Goal: Task Accomplishment & Management: Manage account settings

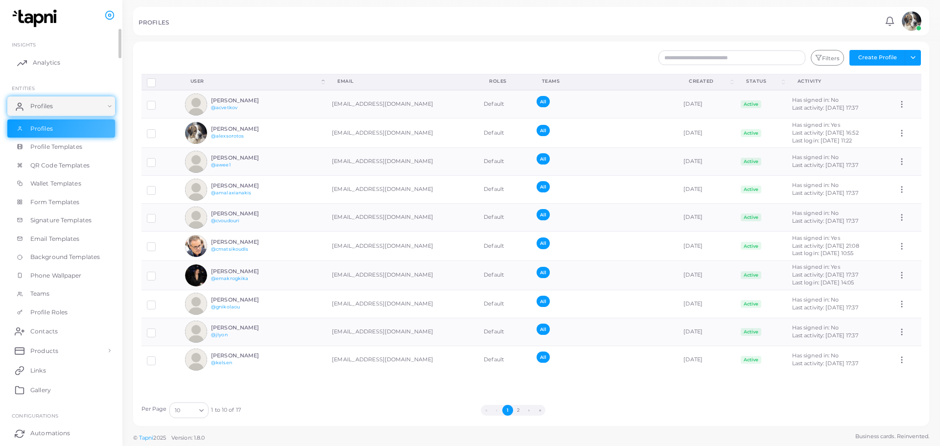
click at [37, 59] on span "Analytics" at bounding box center [46, 62] width 27 height 9
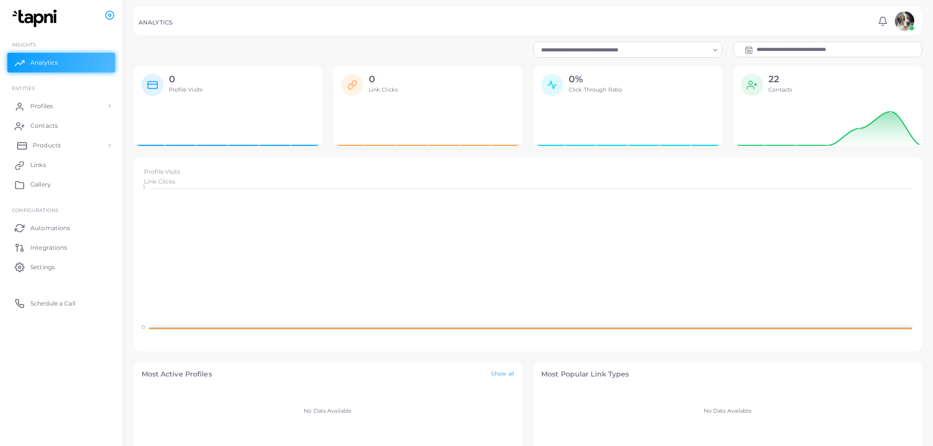
click at [57, 147] on span "Products" at bounding box center [47, 145] width 28 height 9
click at [84, 98] on link "Profiles" at bounding box center [61, 106] width 108 height 20
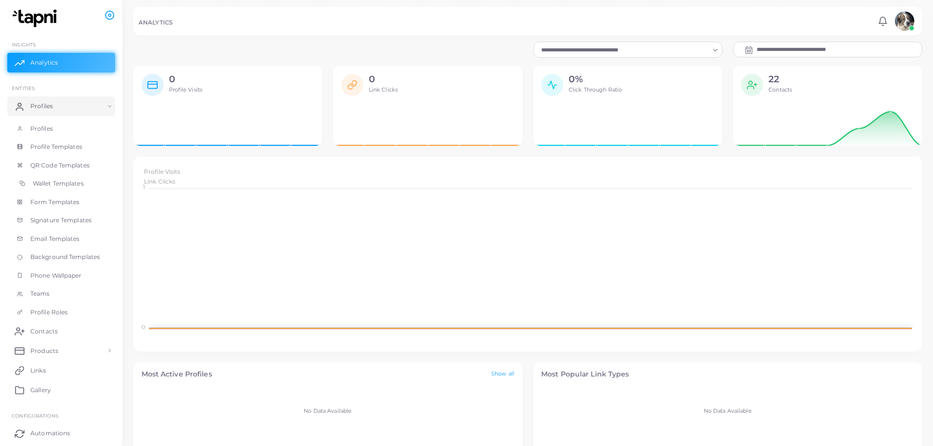
click at [67, 184] on span "Wallet Templates" at bounding box center [58, 183] width 51 height 9
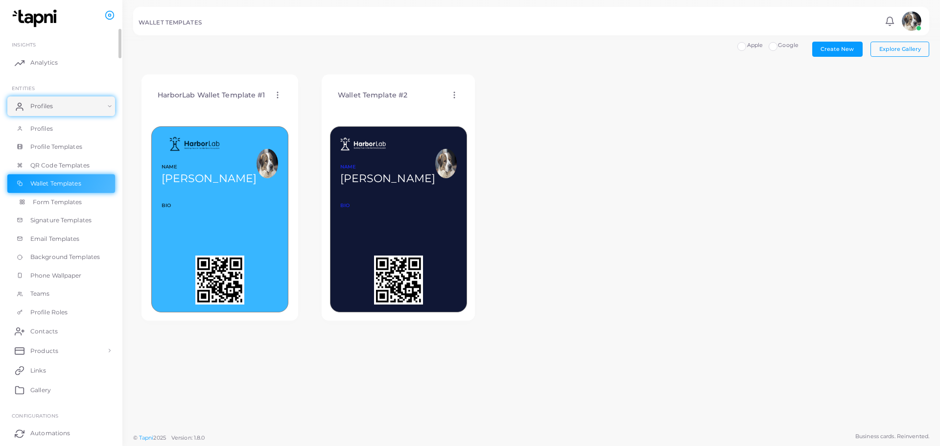
click at [70, 204] on span "Form Templates" at bounding box center [57, 202] width 49 height 9
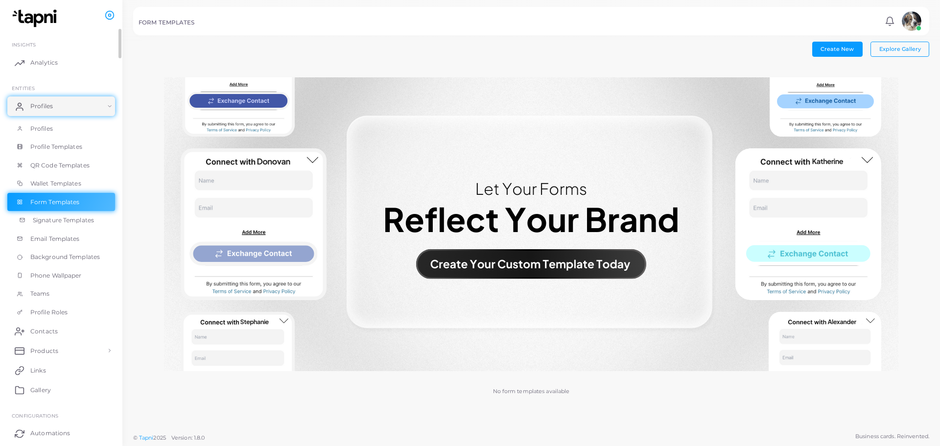
click at [64, 215] on link "Signature Templates" at bounding box center [61, 220] width 108 height 19
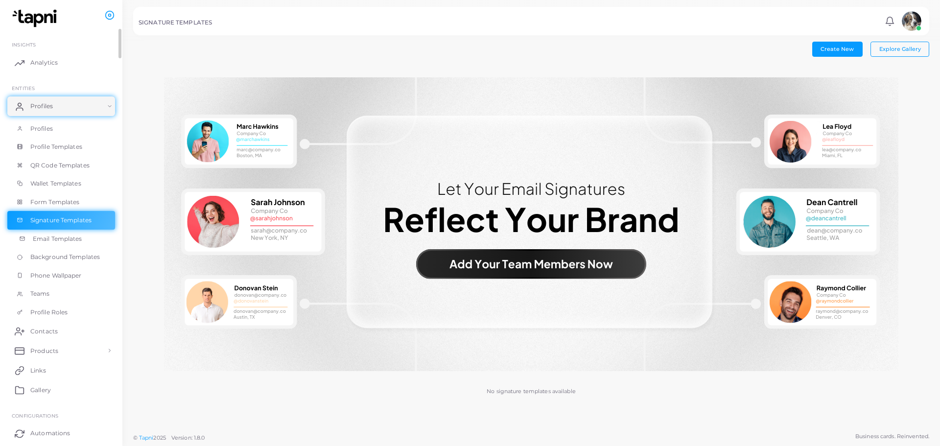
click at [63, 238] on span "Email Templates" at bounding box center [57, 239] width 49 height 9
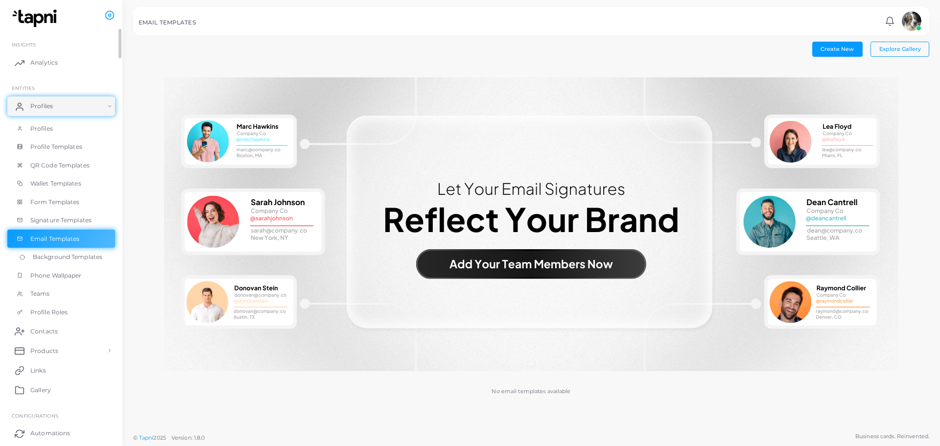
click at [59, 254] on span "Background Templates" at bounding box center [68, 257] width 70 height 9
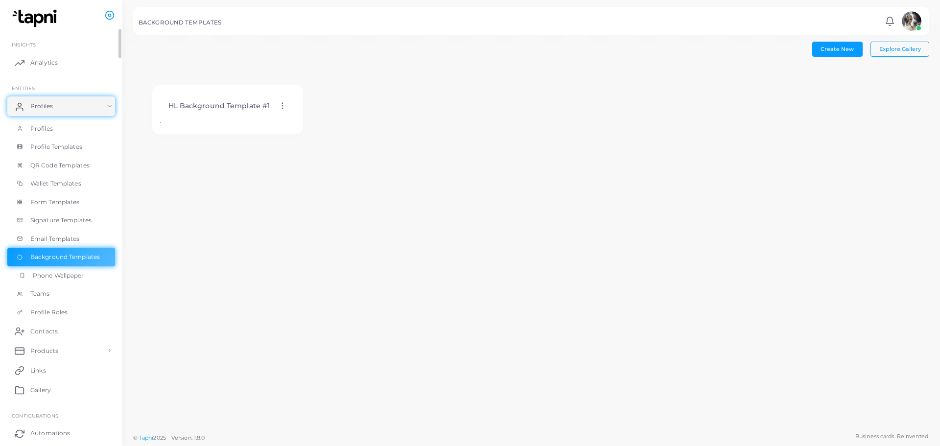
click at [63, 278] on span "Phone Wallpaper" at bounding box center [58, 275] width 51 height 9
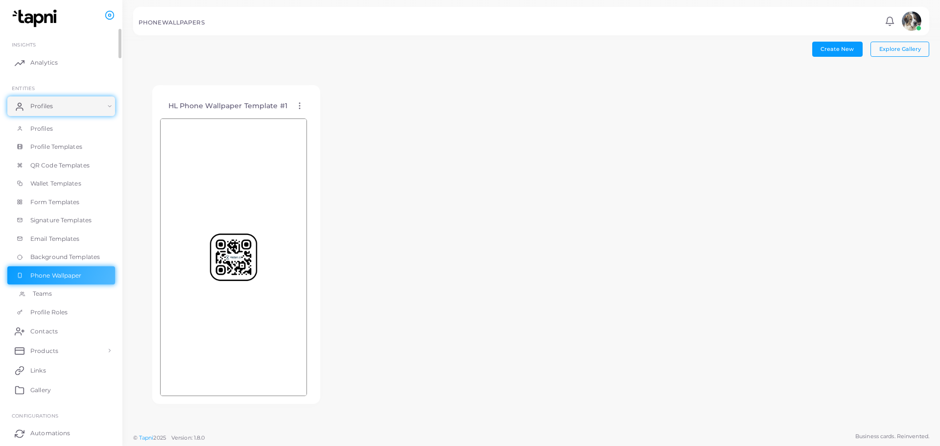
click at [61, 301] on link "Teams" at bounding box center [61, 293] width 108 height 19
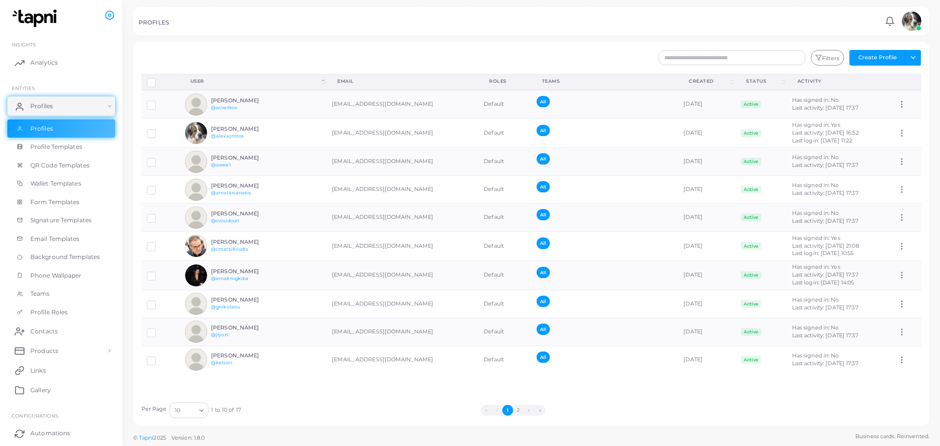
click at [520, 407] on button "2" at bounding box center [518, 410] width 11 height 11
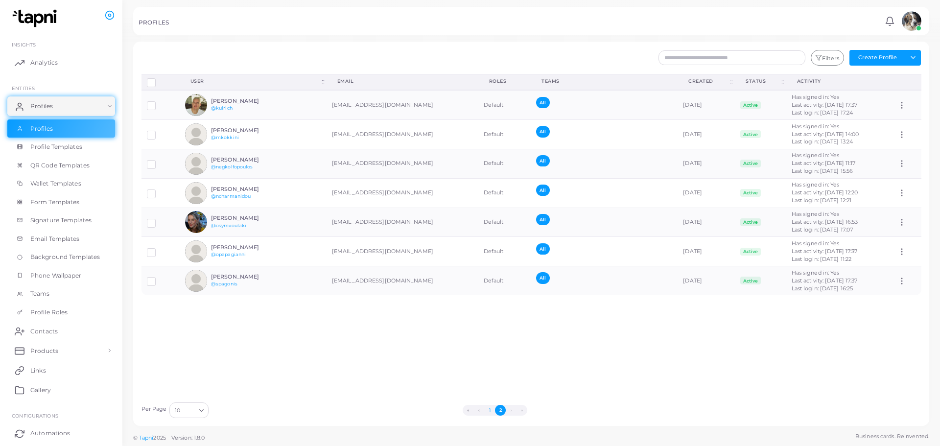
click at [492, 412] on button "1" at bounding box center [489, 410] width 11 height 11
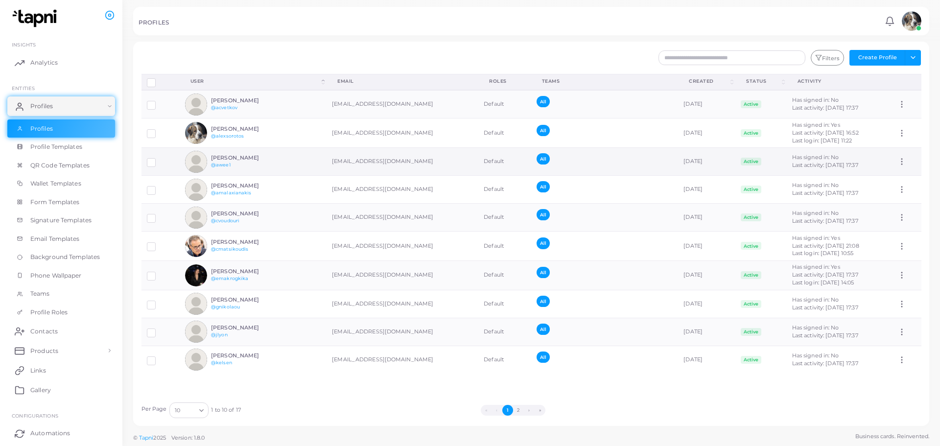
click at [407, 171] on td "[EMAIL_ADDRESS][DOMAIN_NAME]" at bounding box center [403, 162] width 152 height 28
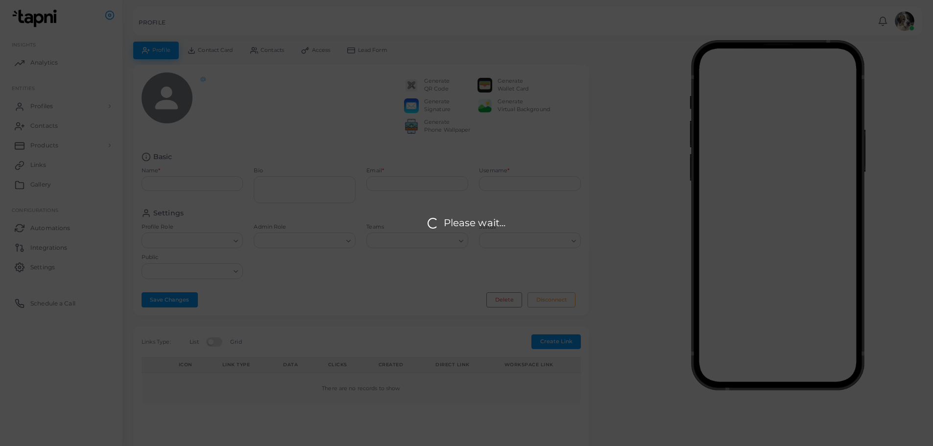
type input "*********"
type input "**********"
type input "*****"
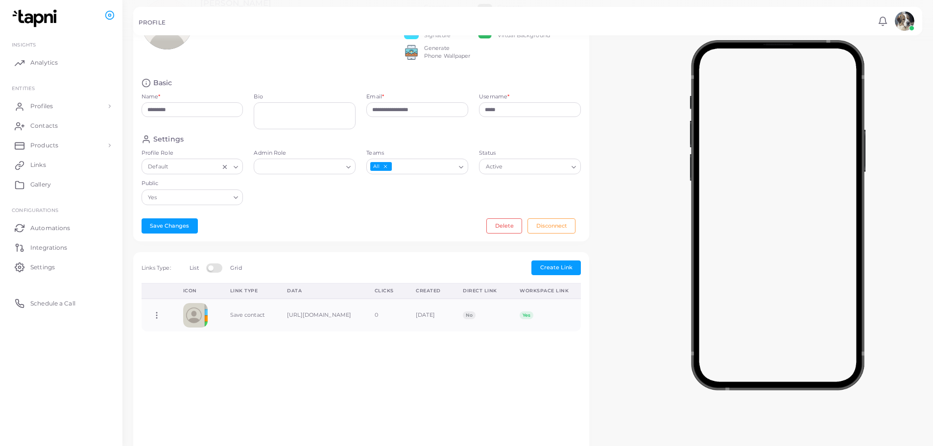
scroll to position [284, 0]
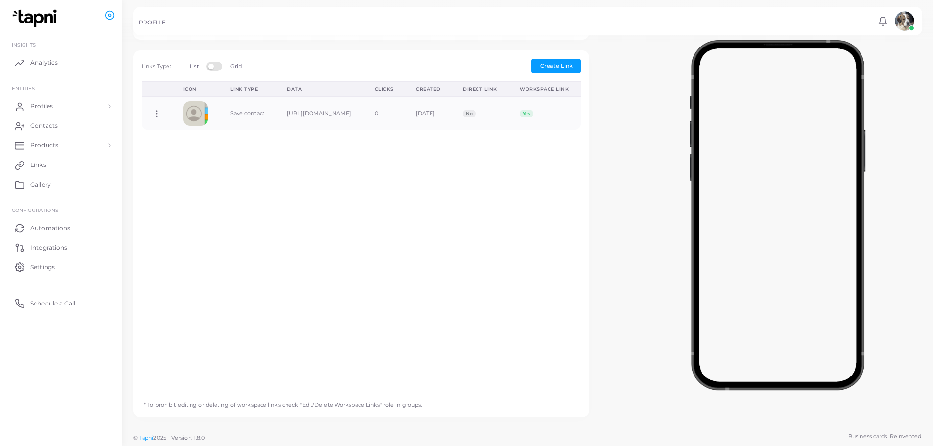
drag, startPoint x: 410, startPoint y: 210, endPoint x: 403, endPoint y: 220, distance: 12.4
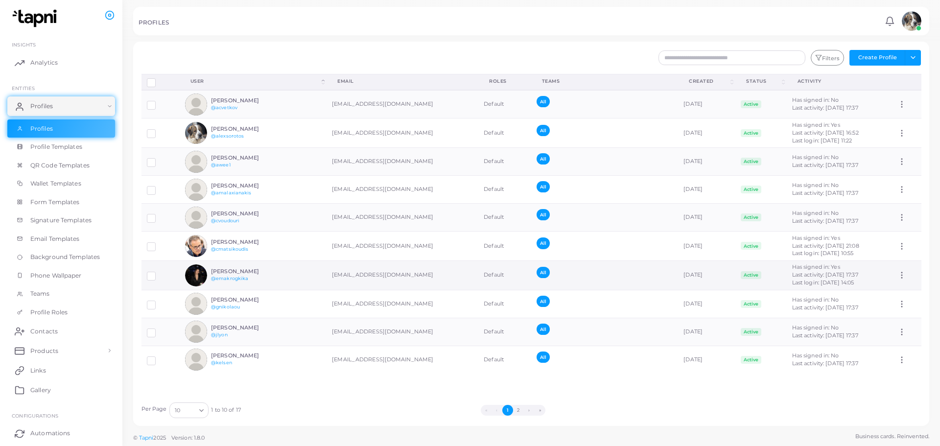
click at [193, 279] on img at bounding box center [196, 275] width 22 height 22
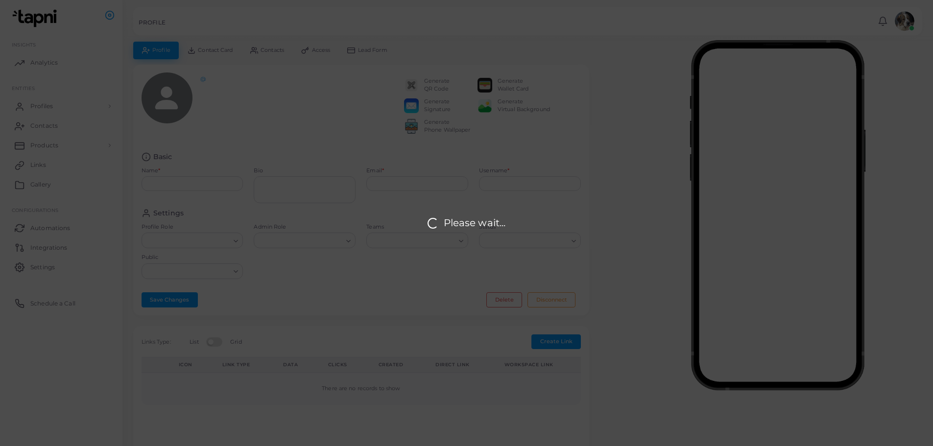
type input "**********"
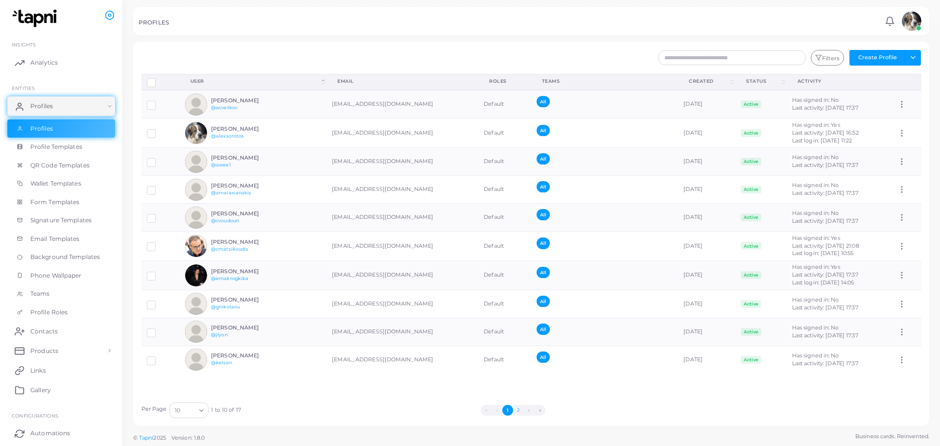
click at [519, 408] on button "2" at bounding box center [518, 410] width 11 height 11
